Goal: Find specific page/section: Find specific page/section

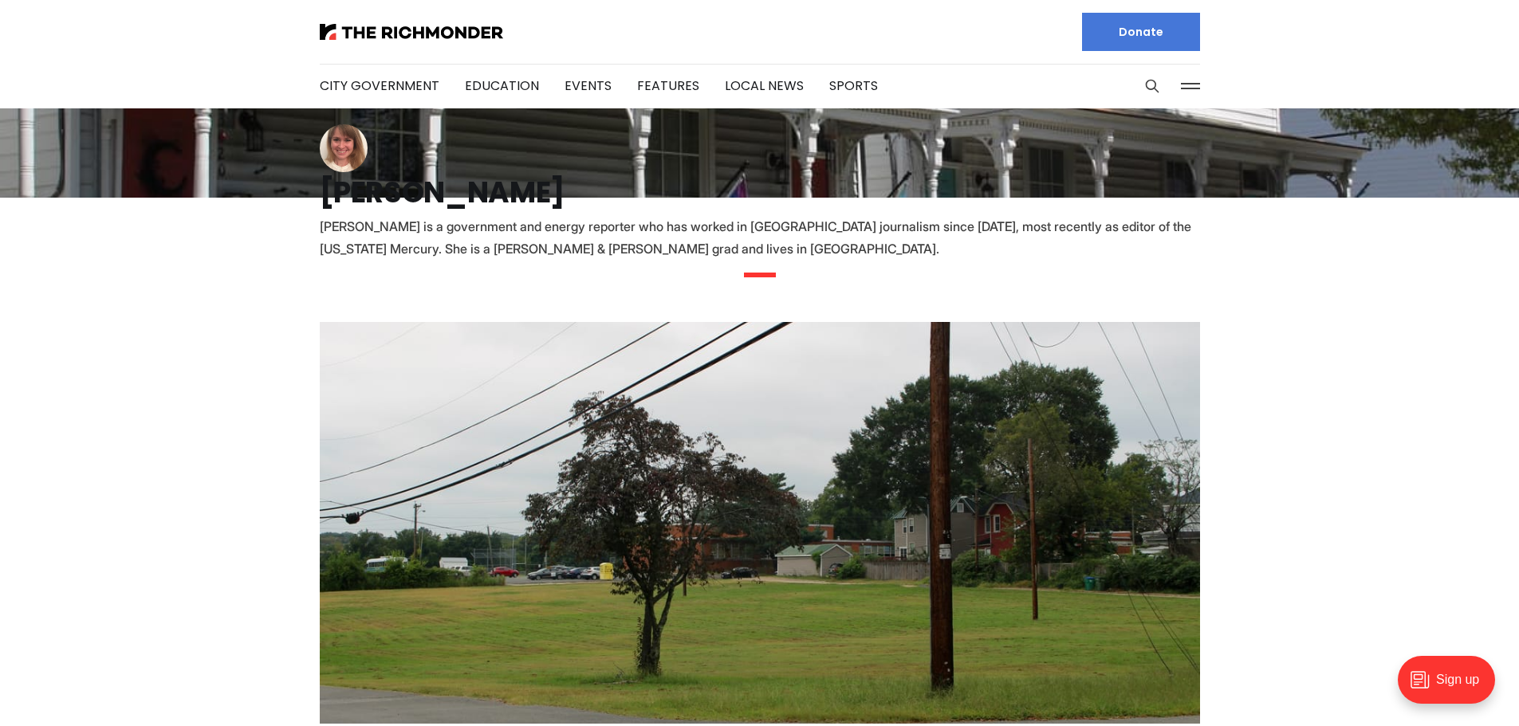
click at [1190, 77] on button at bounding box center [1190, 86] width 24 height 24
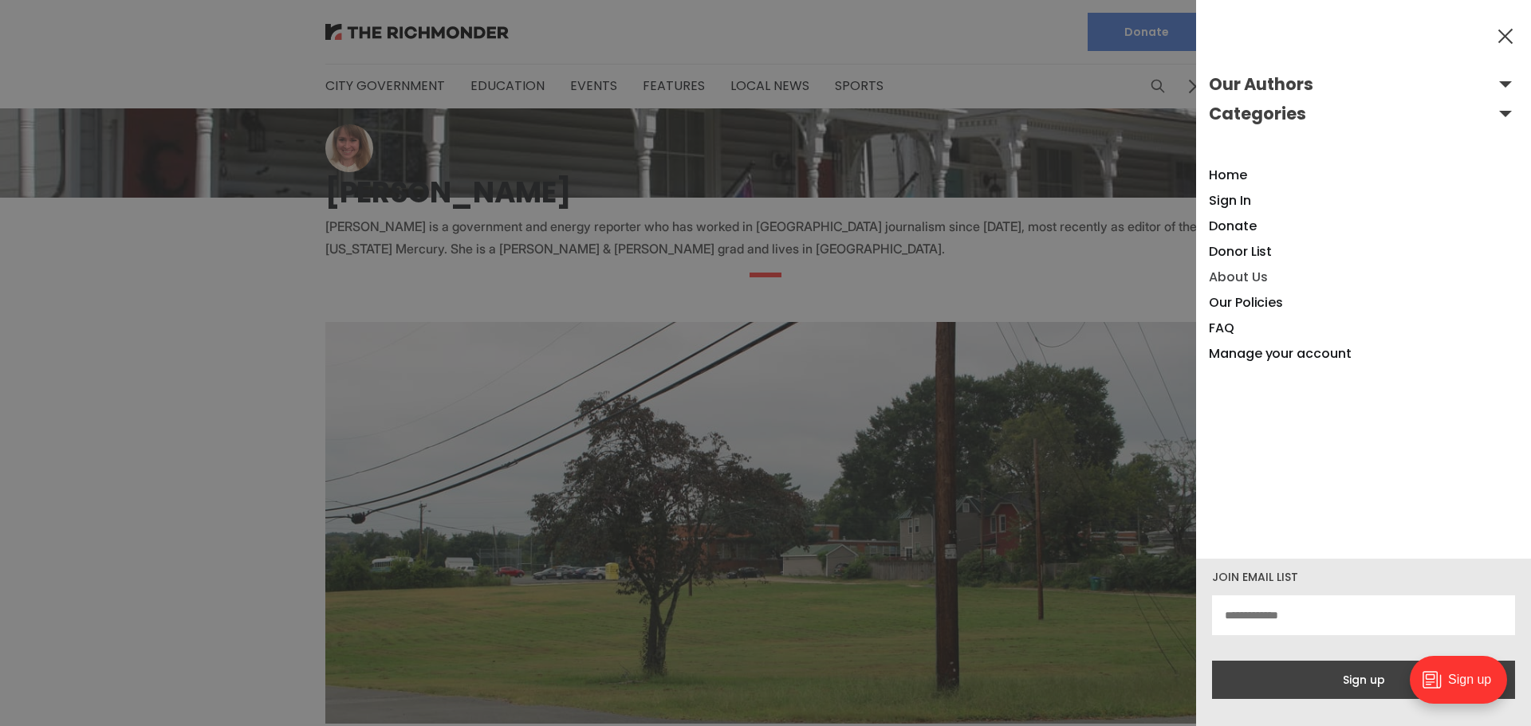
click at [1225, 276] on link "About Us" at bounding box center [1238, 277] width 58 height 18
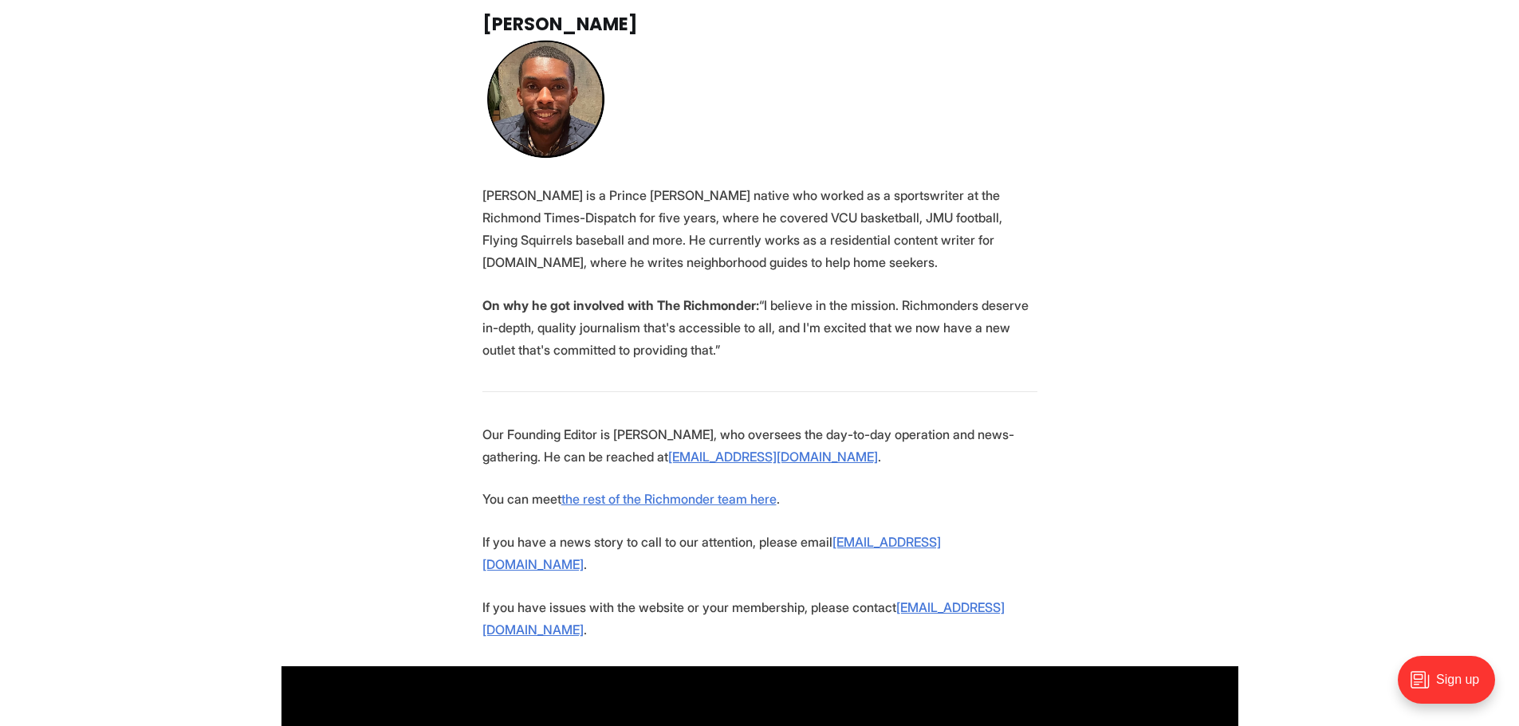
scroll to position [2950, 0]
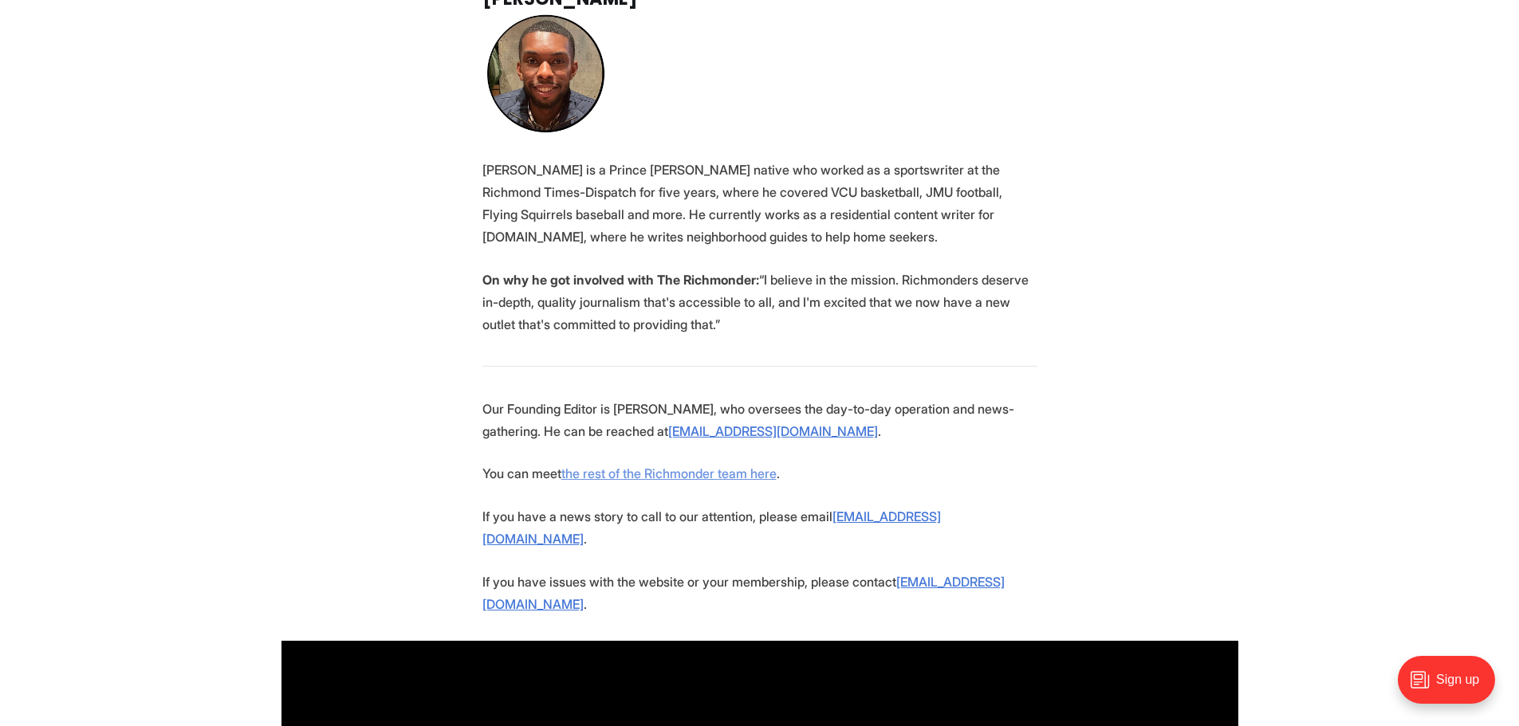
click at [690, 466] on link "the rest of the Richmonder team here" at bounding box center [668, 474] width 215 height 16
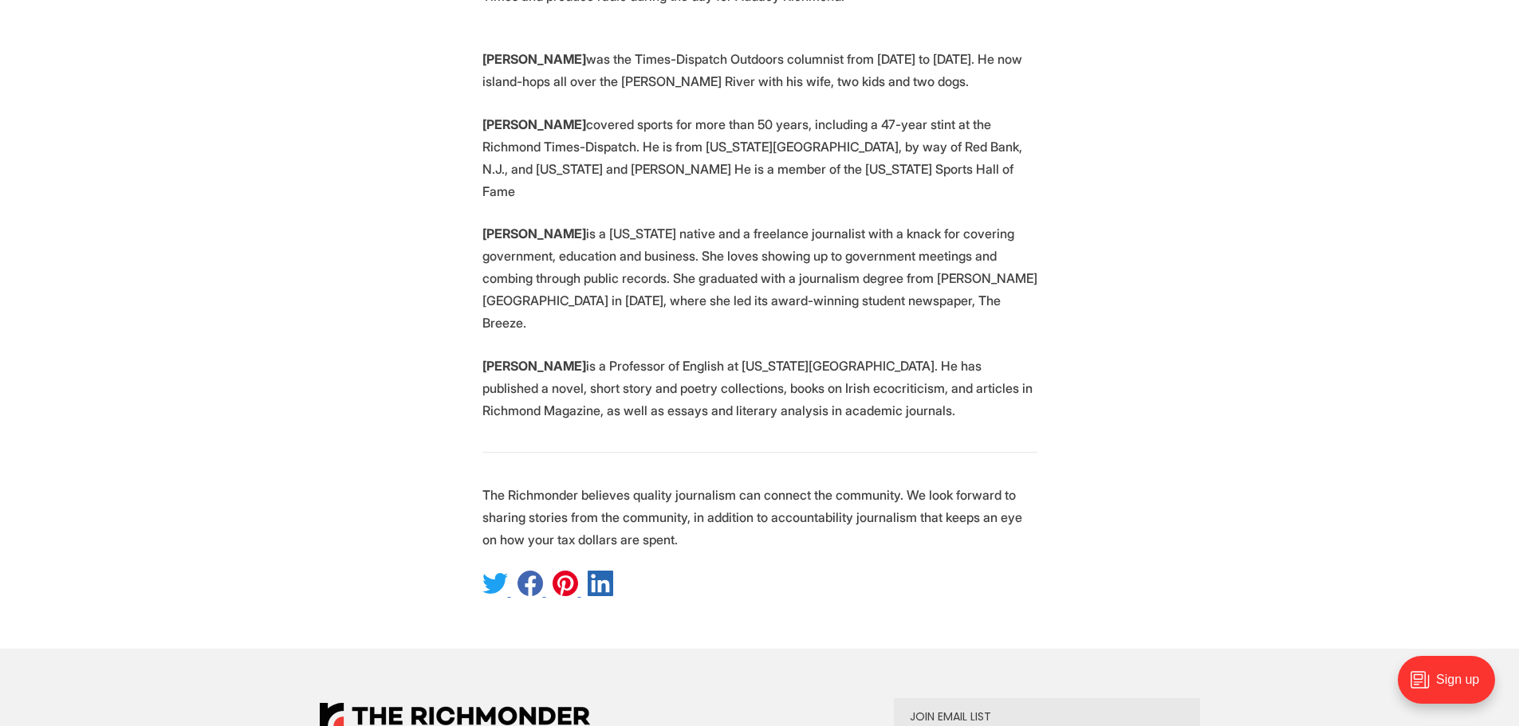
scroll to position [3588, 0]
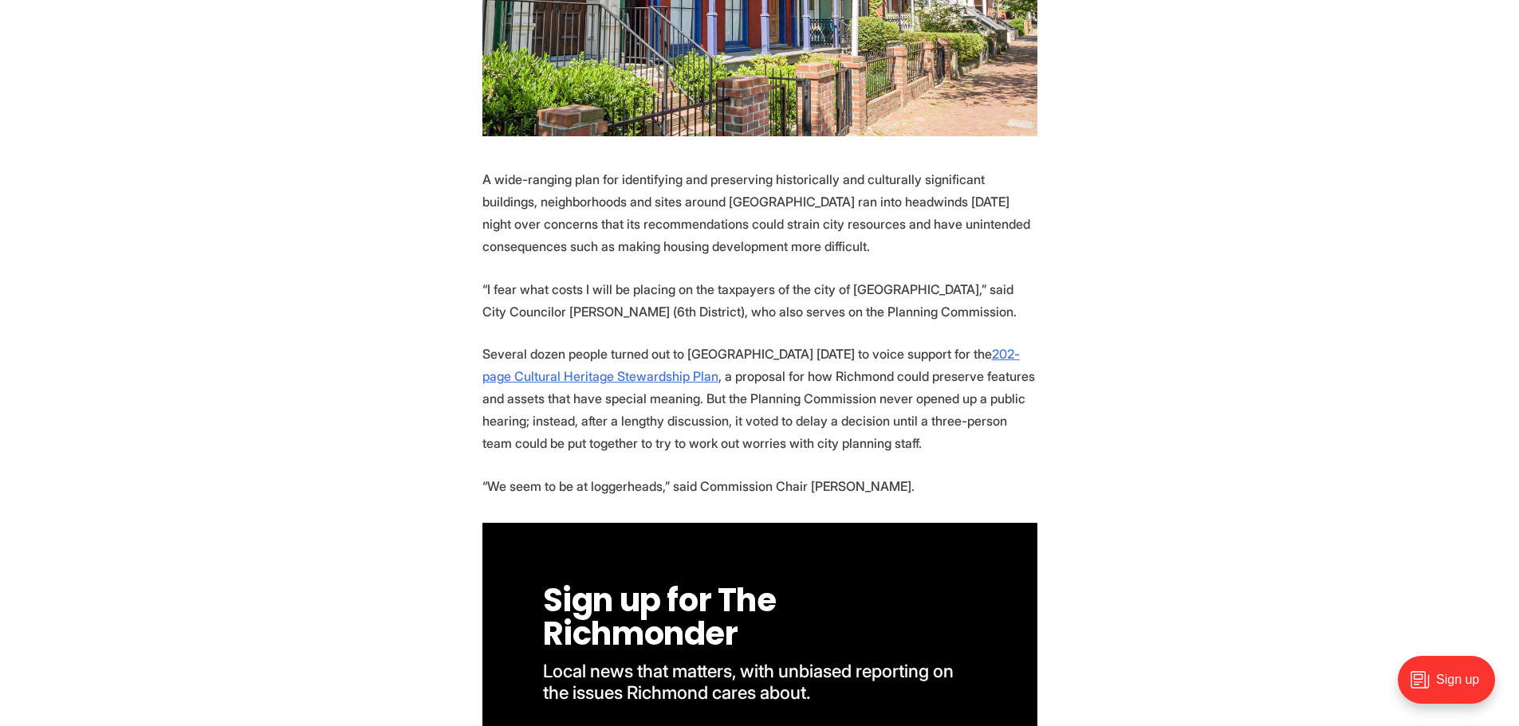
scroll to position [638, 0]
